Goal: Find specific page/section: Find specific page/section

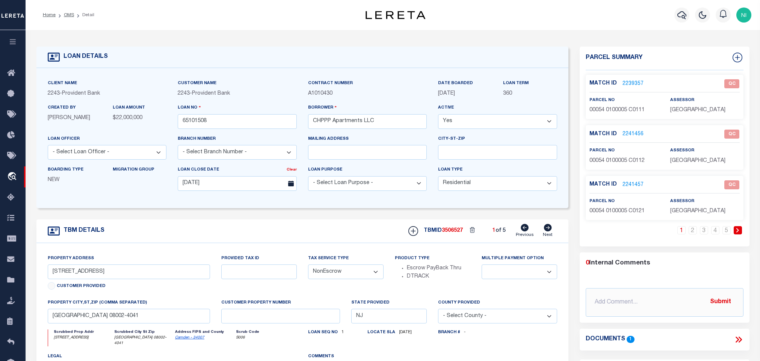
select select "10"
select select "NonEscrow"
click at [70, 17] on link "OMS" at bounding box center [69, 15] width 10 height 5
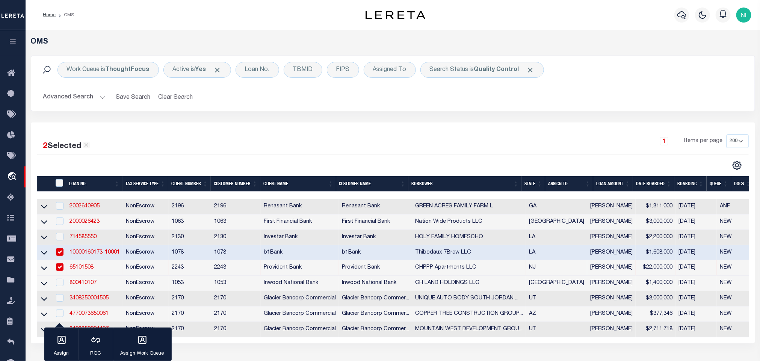
click at [438, 118] on div "Work Queue is ThoughtFocus Active is Yes Loan No. TBMID FIPS Assigned To Search…" at bounding box center [392, 89] width 735 height 67
click at [477, 72] on b "Quality Control" at bounding box center [496, 70] width 45 height 6
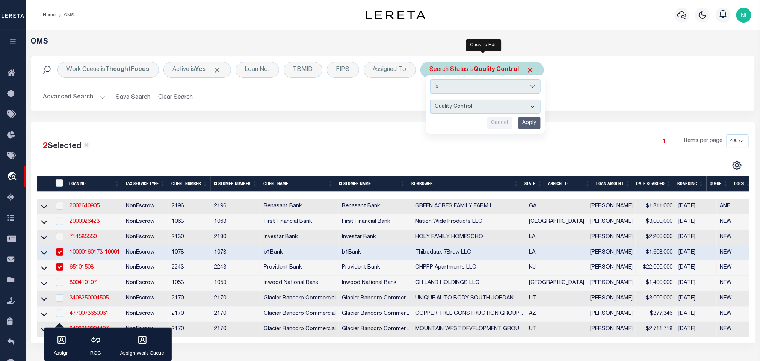
click at [476, 109] on select "Automated Search Bad Parcel Complete Duplicate Parcel High Dollar Reporting In …" at bounding box center [485, 107] width 110 height 14
select select "IP"
click at [432, 100] on select "Automated Search Bad Parcel Complete Duplicate Parcel High Dollar Reporting In …" at bounding box center [485, 107] width 110 height 14
click at [533, 124] on input "Apply" at bounding box center [529, 123] width 22 height 12
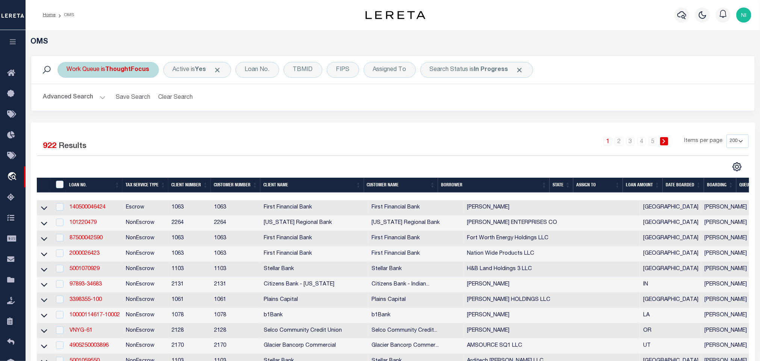
click at [115, 67] on b "ThoughtFocus" at bounding box center [128, 70] width 44 height 6
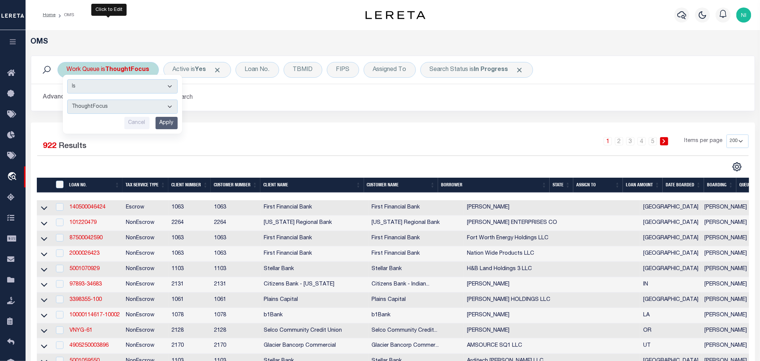
drag, startPoint x: 119, startPoint y: 101, endPoint x: 115, endPoint y: 108, distance: 8.6
click at [118, 104] on select "--ALL-- factRSystems General ThoughtFocus" at bounding box center [122, 107] width 110 height 14
select select "FAC"
click at [67, 100] on select "--ALL-- factRSystems General ThoughtFocus" at bounding box center [122, 107] width 110 height 14
click at [164, 121] on input "Apply" at bounding box center [166, 123] width 22 height 12
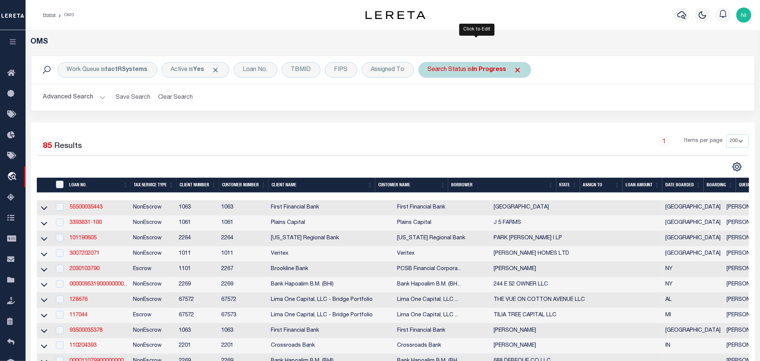
click at [487, 69] on b "In Progress" at bounding box center [489, 70] width 34 height 6
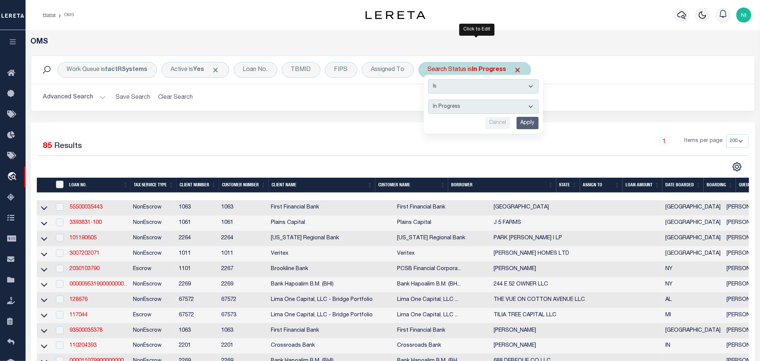
click at [479, 108] on select "Automated Search Bad Parcel Complete Duplicate Parcel High Dollar Reporting In …" at bounding box center [483, 107] width 110 height 14
select select "RD"
click at [430, 100] on select "Automated Search Bad Parcel Complete Duplicate Parcel High Dollar Reporting In …" at bounding box center [483, 107] width 110 height 14
click at [524, 119] on input "Apply" at bounding box center [527, 123] width 22 height 12
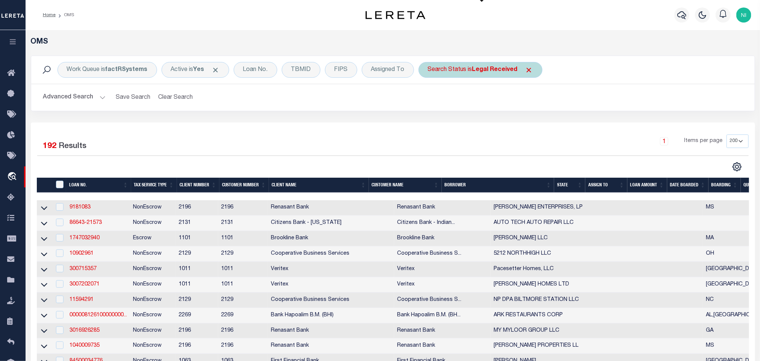
click at [497, 75] on div "Search Status is Legal Received" at bounding box center [480, 70] width 124 height 16
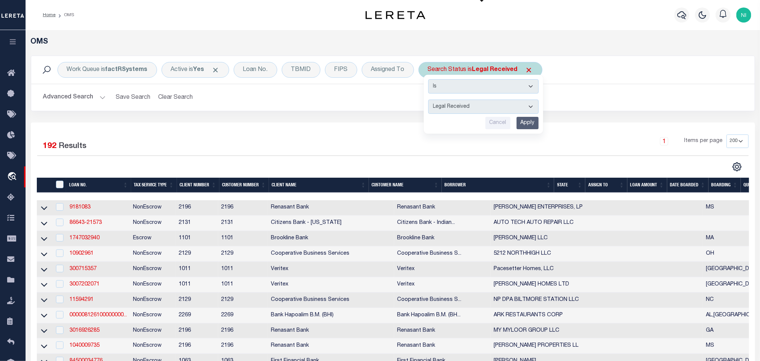
drag, startPoint x: 497, startPoint y: 76, endPoint x: 486, endPoint y: 114, distance: 39.8
click at [487, 112] on select "Automated Search Bad Parcel Complete Duplicate Parcel High Dollar Reporting In …" at bounding box center [483, 107] width 110 height 14
select select "IP"
click at [430, 100] on select "Automated Search Bad Parcel Complete Duplicate Parcel High Dollar Reporting In …" at bounding box center [483, 107] width 110 height 14
click at [529, 122] on input "Apply" at bounding box center [527, 123] width 22 height 12
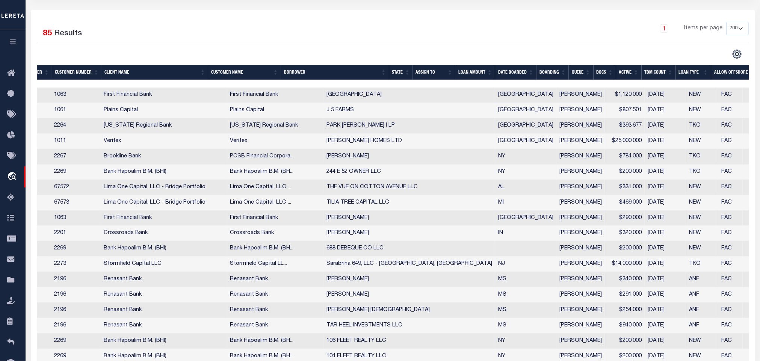
scroll to position [0, 176]
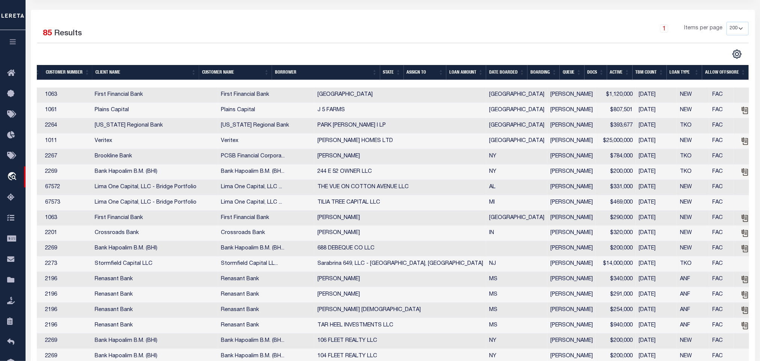
drag, startPoint x: 327, startPoint y: 176, endPoint x: 368, endPoint y: 177, distance: 41.7
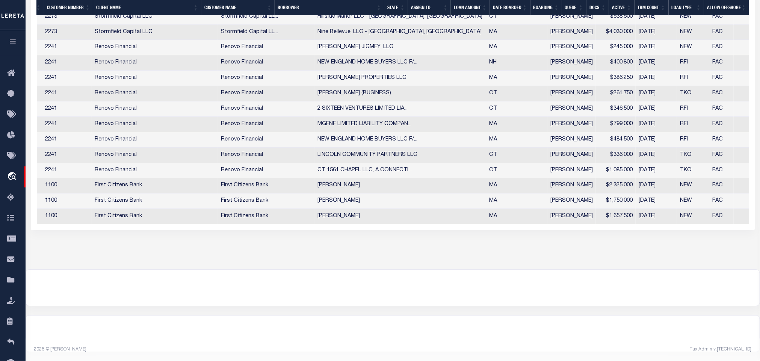
scroll to position [0, 0]
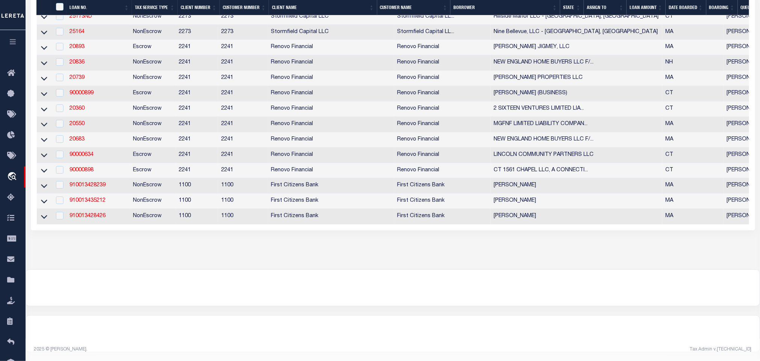
click at [304, 275] on div at bounding box center [393, 288] width 734 height 36
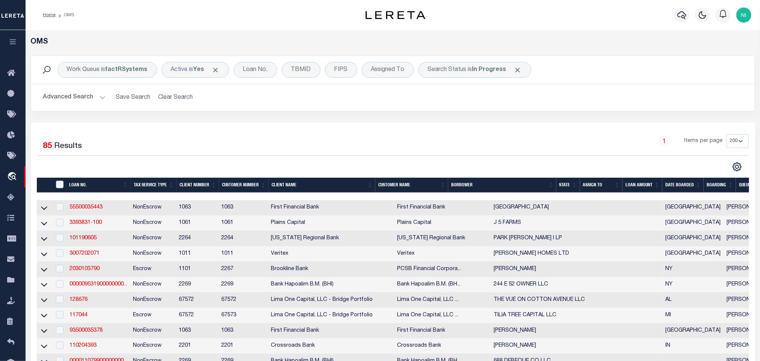
click at [454, 88] on div "Advanced Search Save Search Clear Search tblSearchTopScreen_dynamictable_____De…" at bounding box center [392, 97] width 723 height 27
